Goal: Task Accomplishment & Management: Complete application form

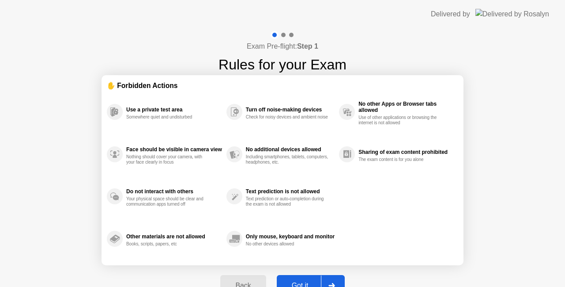
click at [303, 277] on button "Got it" at bounding box center [311, 285] width 68 height 21
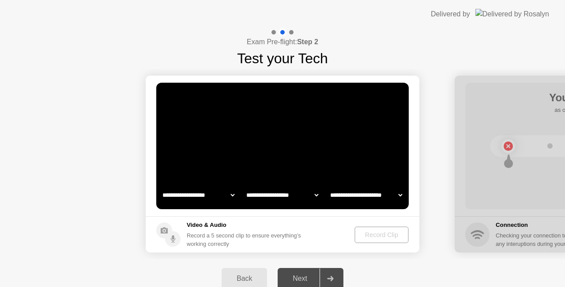
select select "**********"
select select "*******"
click at [394, 234] on div "Record Clip" at bounding box center [382, 234] width 47 height 7
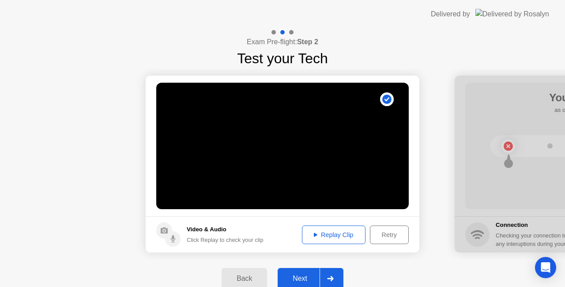
click at [345, 235] on div "Replay Clip" at bounding box center [333, 234] width 57 height 7
click at [333, 277] on icon at bounding box center [330, 278] width 6 height 5
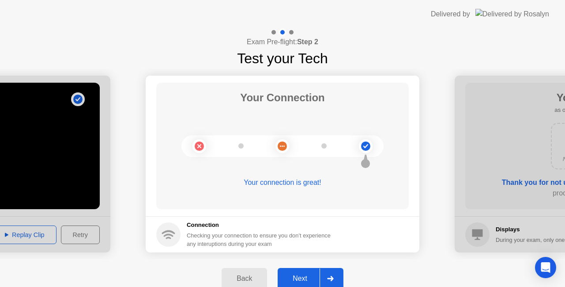
click at [331, 277] on icon at bounding box center [330, 278] width 7 height 5
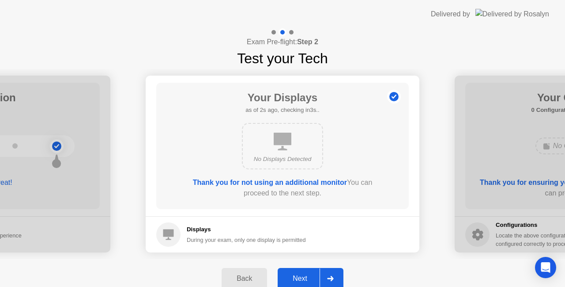
click at [331, 278] on icon at bounding box center [330, 278] width 6 height 5
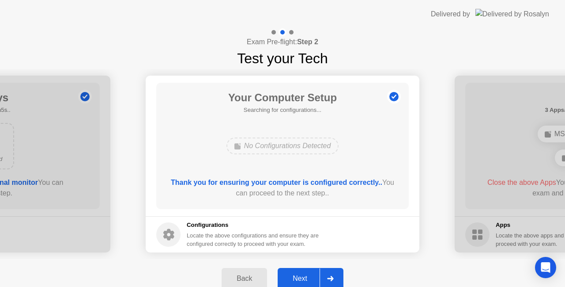
click at [331, 278] on icon at bounding box center [330, 278] width 6 height 5
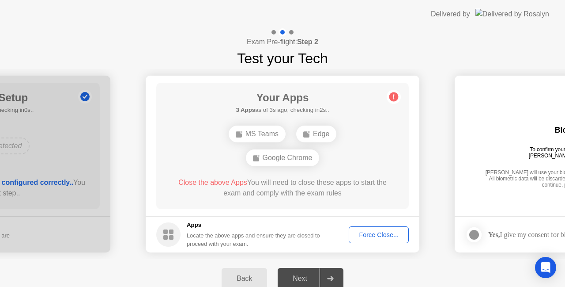
click at [384, 234] on div "Force Close..." at bounding box center [379, 234] width 54 height 7
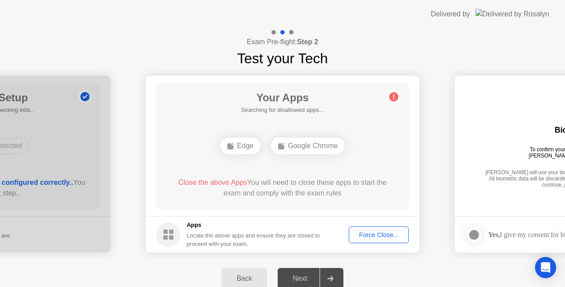
click at [391, 234] on div "Force Close..." at bounding box center [379, 234] width 54 height 7
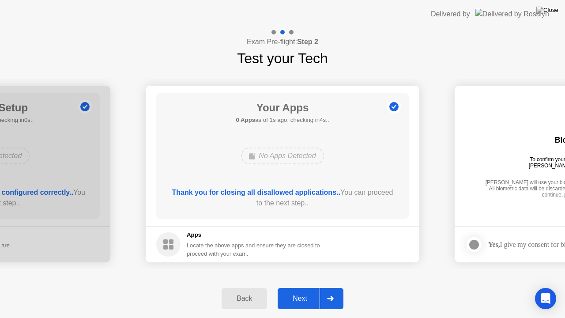
click at [338, 286] on div at bounding box center [330, 298] width 21 height 20
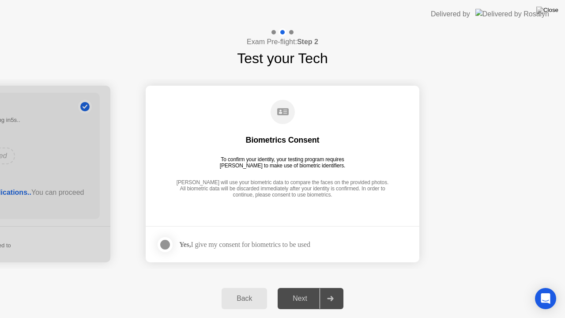
click at [166, 243] on div at bounding box center [165, 244] width 11 height 11
click at [334, 286] on div at bounding box center [330, 298] width 21 height 20
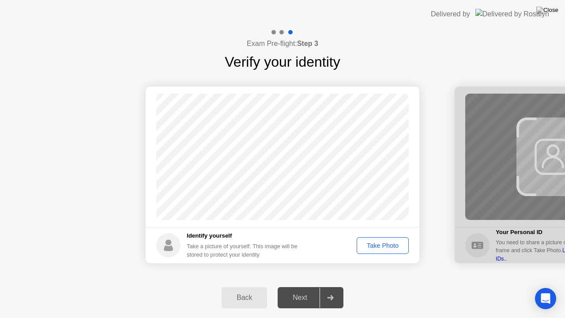
click at [387, 246] on div "Take Photo" at bounding box center [383, 245] width 46 height 7
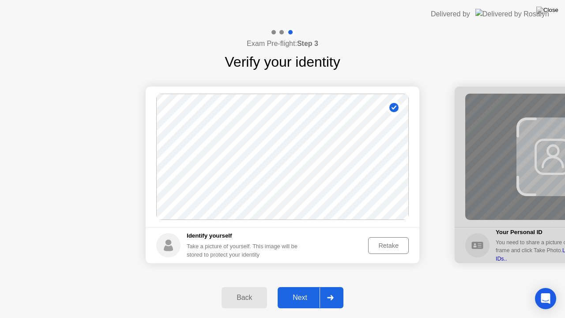
click at [328, 286] on div at bounding box center [330, 298] width 21 height 20
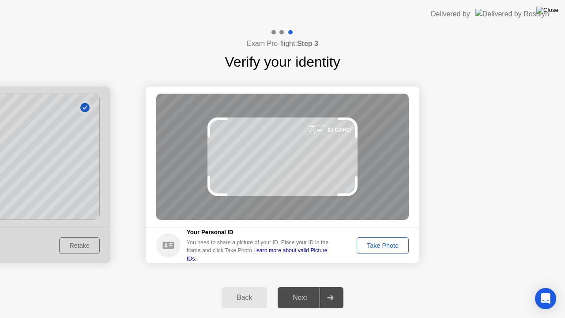
click at [556, 12] on img at bounding box center [548, 10] width 22 height 7
